Goal: Task Accomplishment & Management: Use online tool/utility

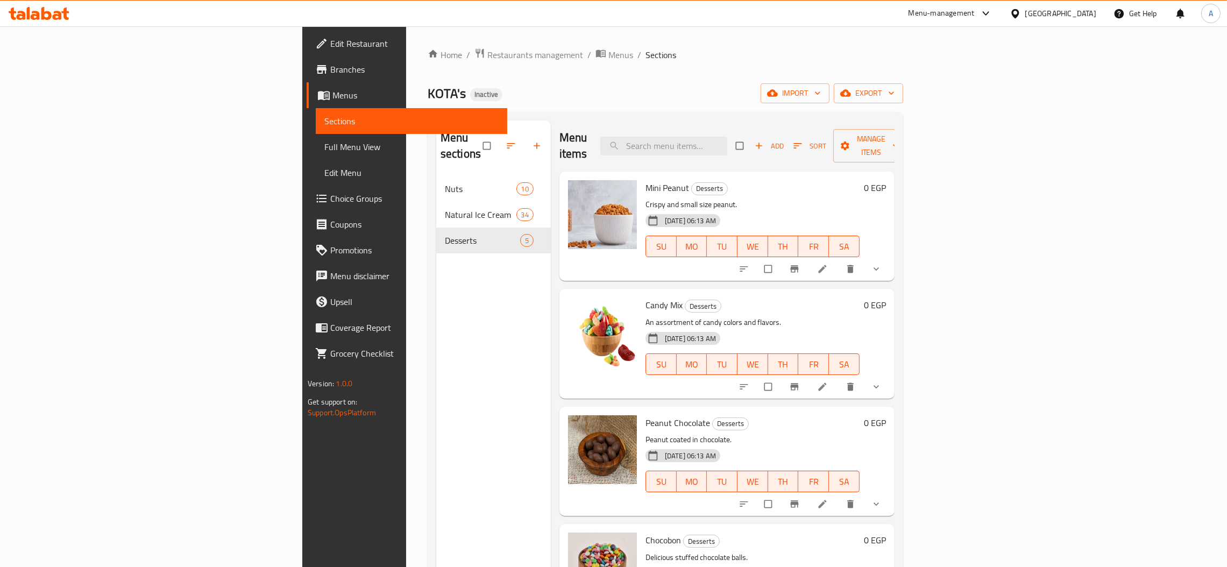
click at [903, 88] on div "KOTA's Inactive import export" at bounding box center [665, 93] width 475 height 20
click at [903, 104] on div "Home / Restaurants management / Menus / Sections KOTA's Inactive import export …" at bounding box center [665, 372] width 475 height 648
click at [821, 98] on span "import" at bounding box center [795, 93] width 52 height 13
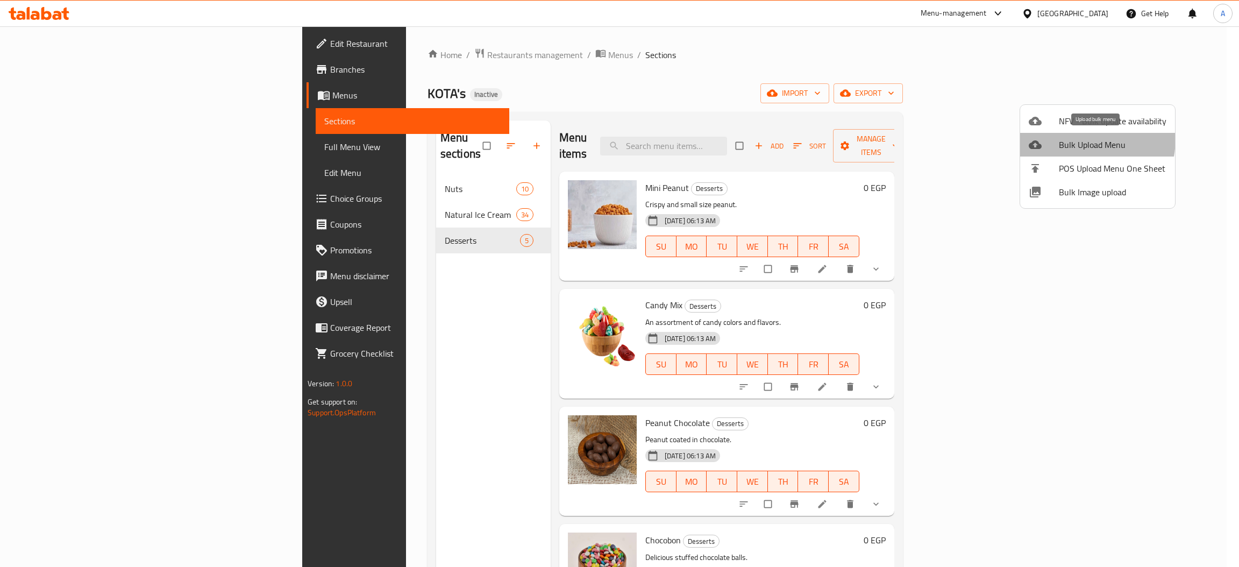
click at [1063, 138] on span "Bulk Upload Menu" at bounding box center [1113, 144] width 108 height 13
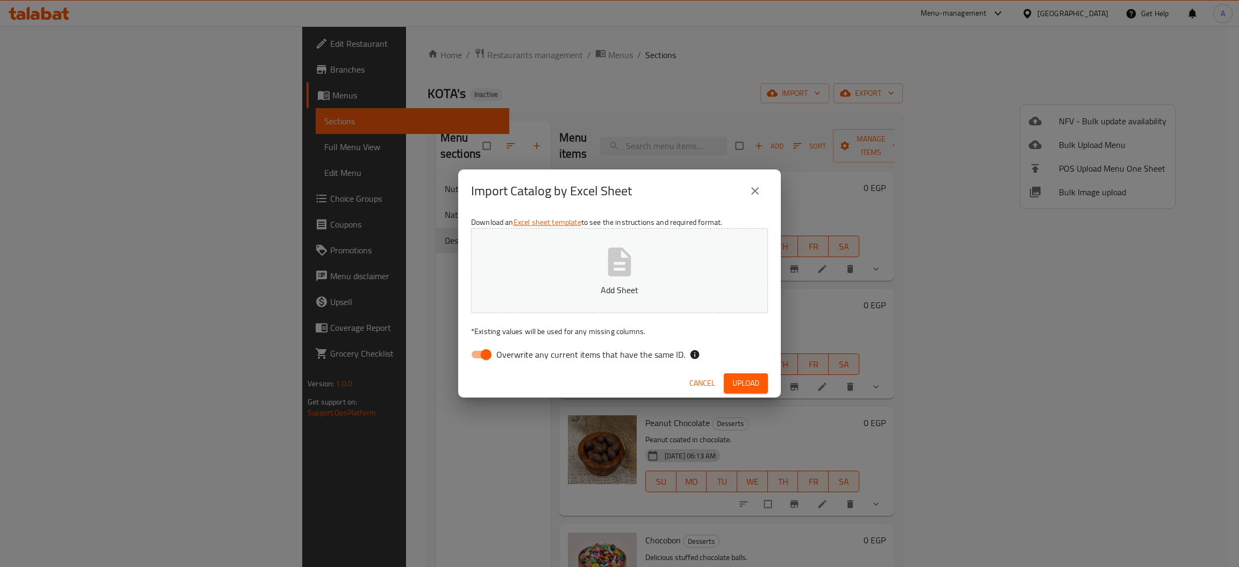
click at [566, 351] on span "Overwrite any current items that have the same ID." at bounding box center [590, 354] width 189 height 13
click at [517, 351] on input "Overwrite any current items that have the same ID." at bounding box center [486, 354] width 61 height 20
checkbox input "false"
click at [617, 247] on icon "button" at bounding box center [619, 262] width 34 height 34
click at [753, 381] on span "Upload" at bounding box center [746, 382] width 27 height 13
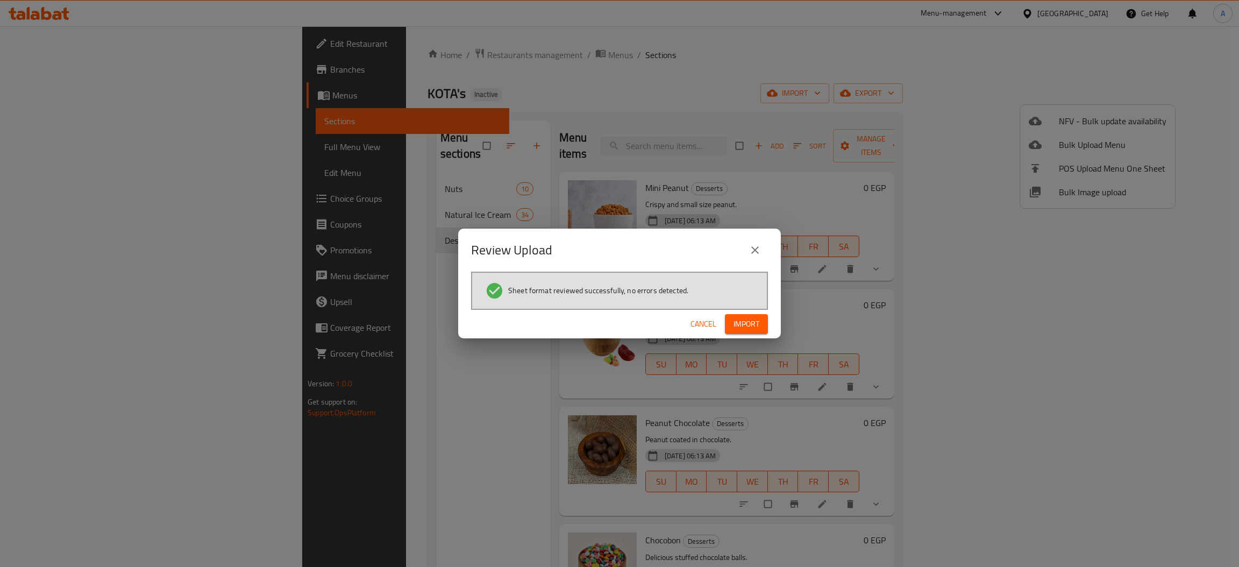
click at [746, 325] on span "Import" at bounding box center [747, 323] width 26 height 13
